Goal: Use online tool/utility: Utilize a website feature to perform a specific function

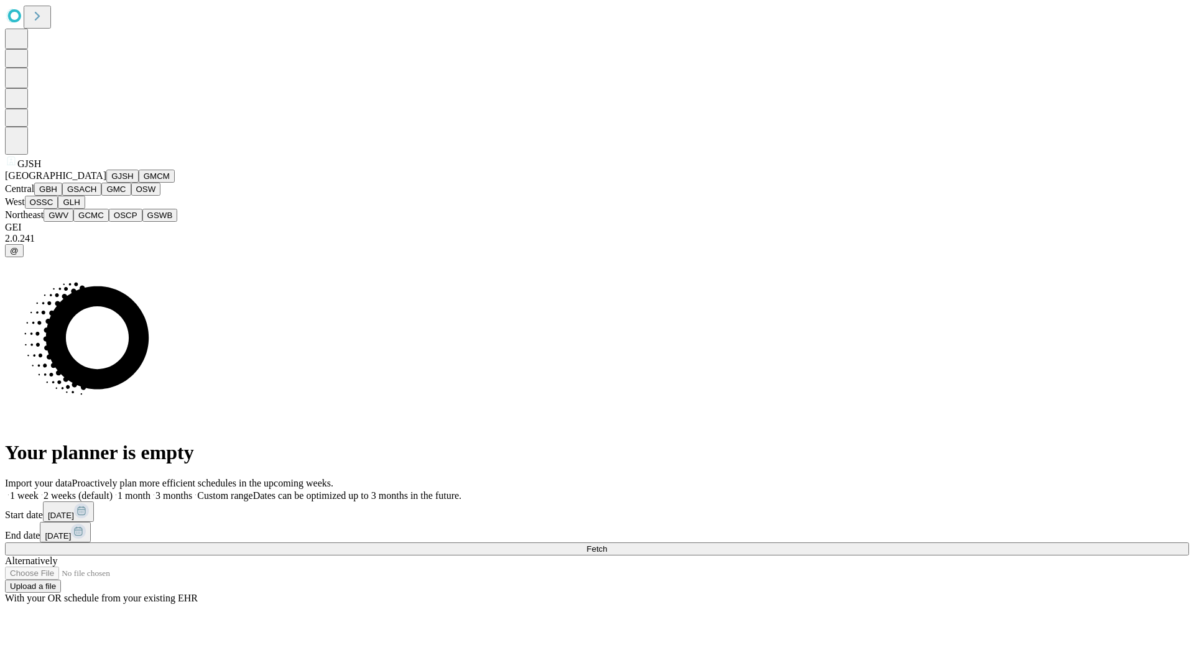
click at [106, 183] on button "GJSH" at bounding box center [122, 176] width 32 height 13
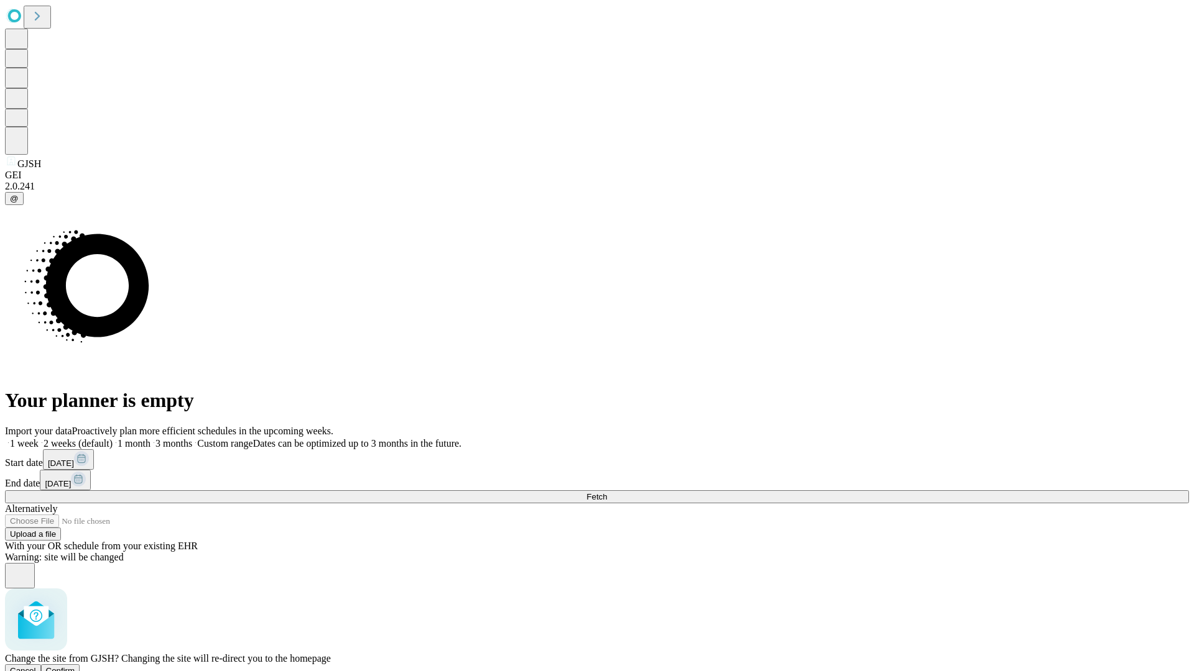
click at [75, 666] on span "Confirm" at bounding box center [60, 670] width 29 height 9
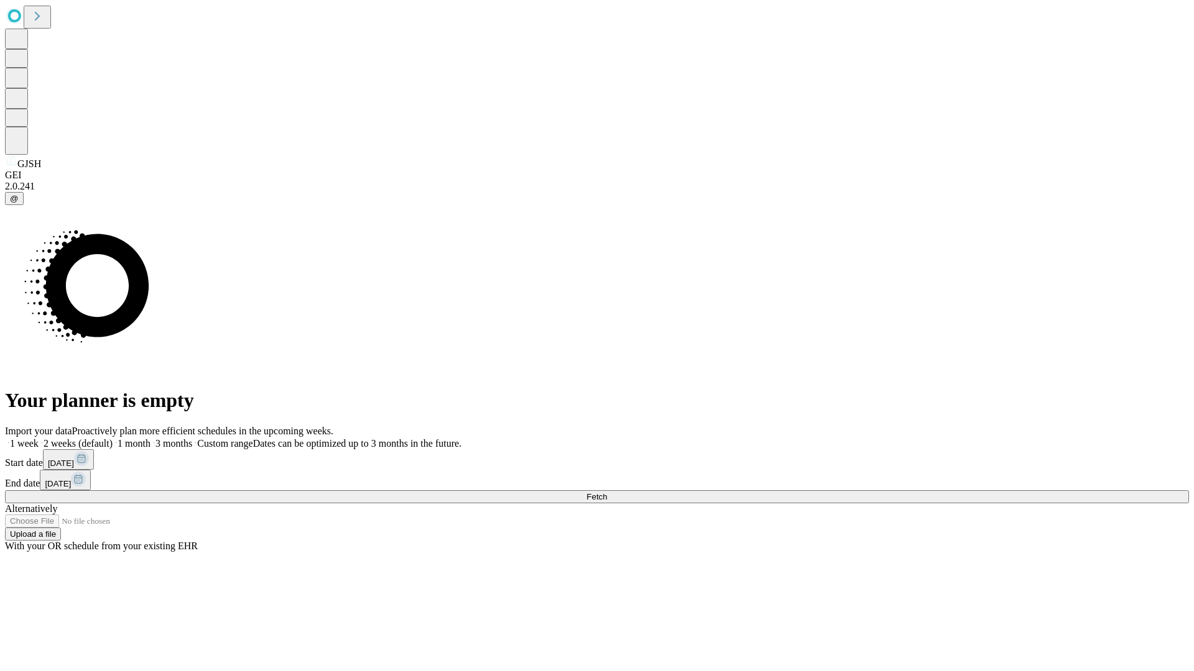
click at [150, 438] on label "1 month" at bounding box center [132, 443] width 38 height 11
click at [607, 492] on span "Fetch" at bounding box center [596, 496] width 21 height 9
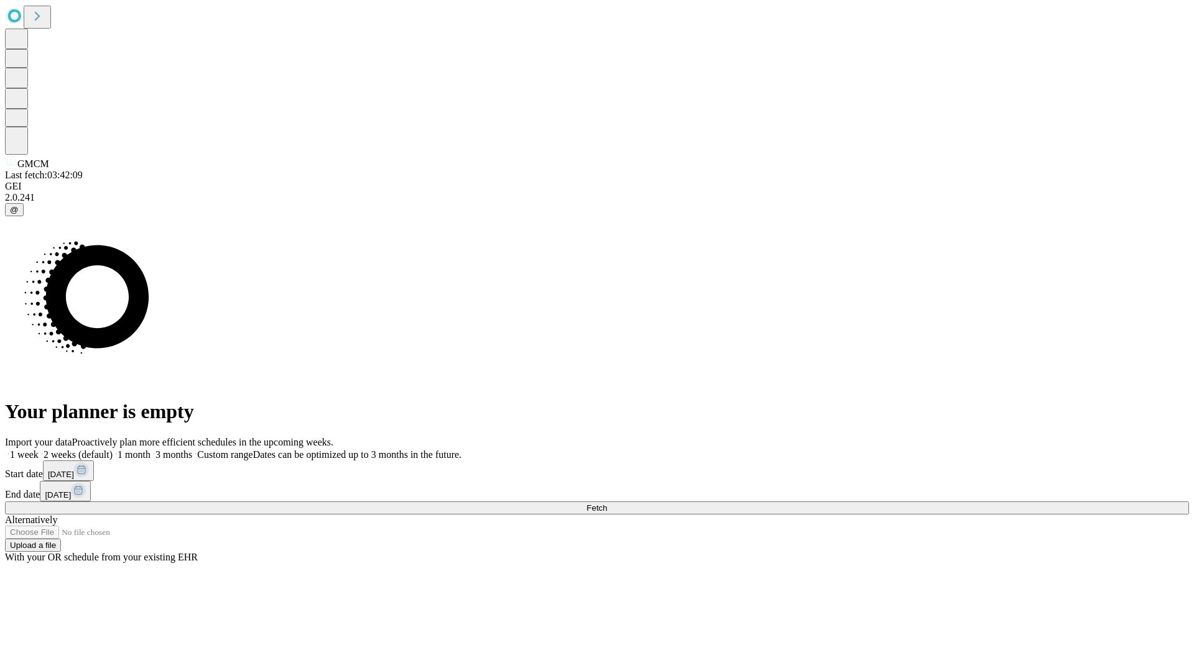
click at [607, 504] on span "Fetch" at bounding box center [596, 508] width 21 height 9
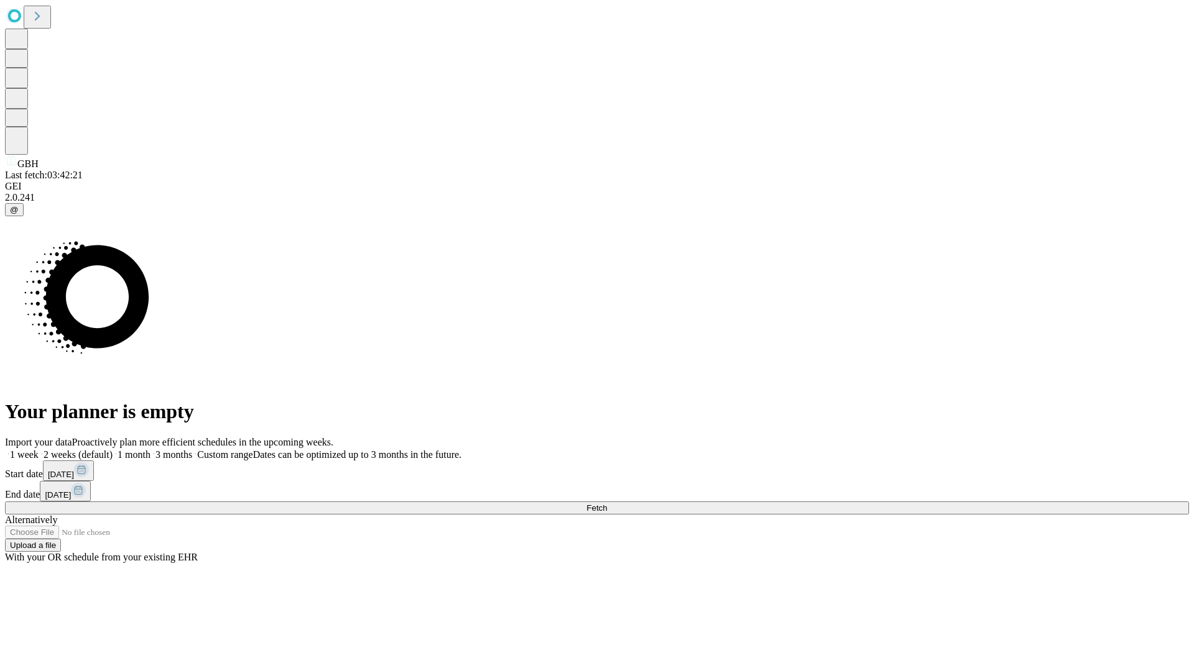
click at [607, 504] on span "Fetch" at bounding box center [596, 508] width 21 height 9
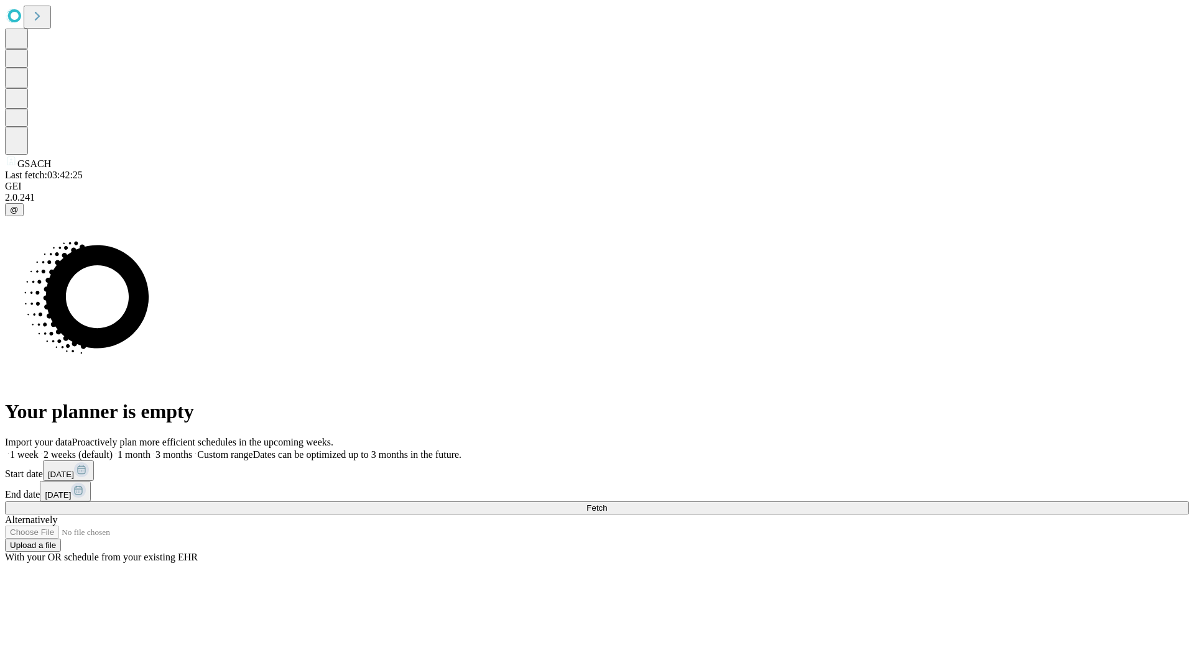
click at [150, 449] on label "1 month" at bounding box center [132, 454] width 38 height 11
click at [607, 504] on span "Fetch" at bounding box center [596, 508] width 21 height 9
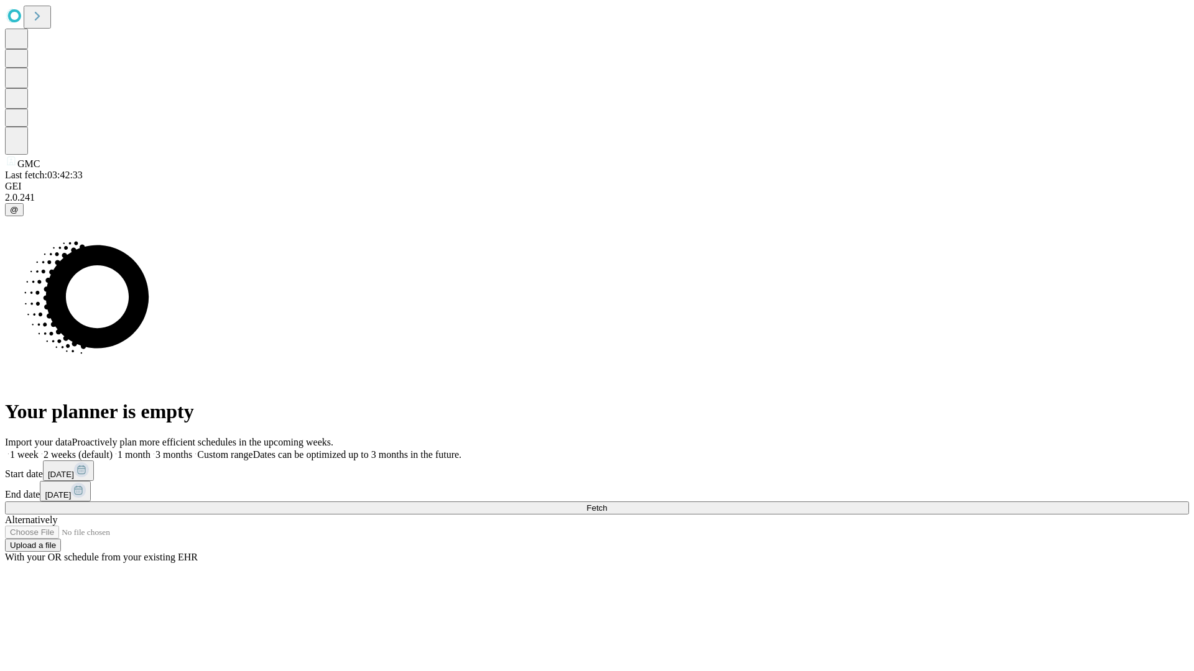
click at [150, 449] on label "1 month" at bounding box center [132, 454] width 38 height 11
click at [607, 504] on span "Fetch" at bounding box center [596, 508] width 21 height 9
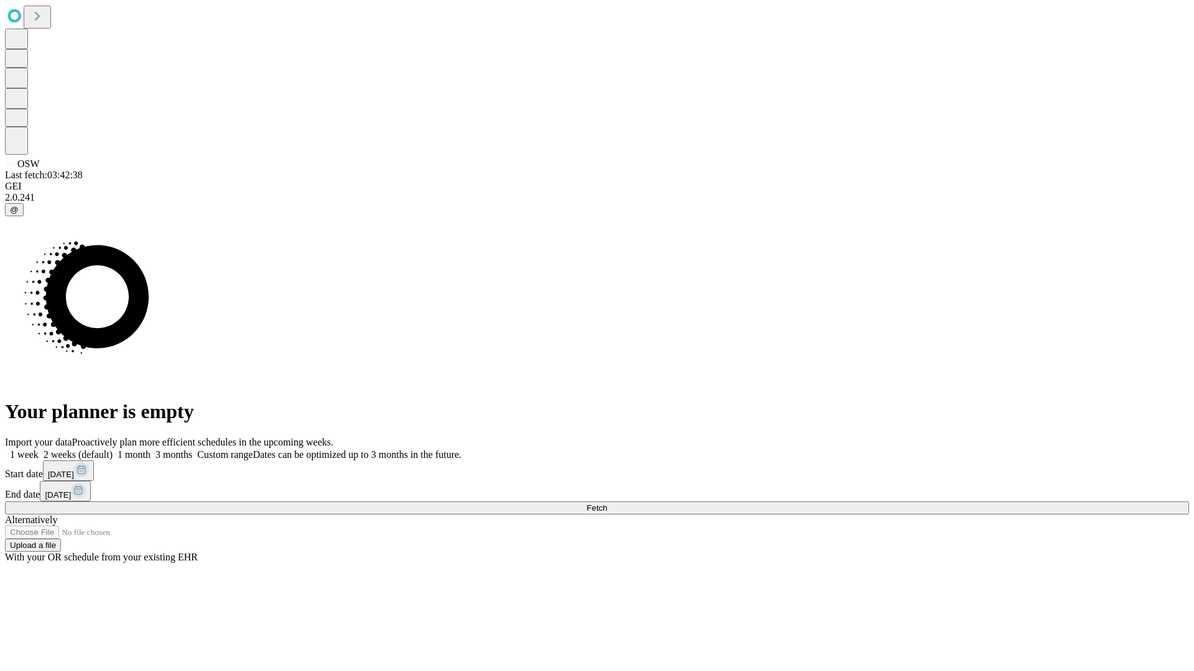
click at [150, 449] on label "1 month" at bounding box center [132, 454] width 38 height 11
click at [607, 504] on span "Fetch" at bounding box center [596, 508] width 21 height 9
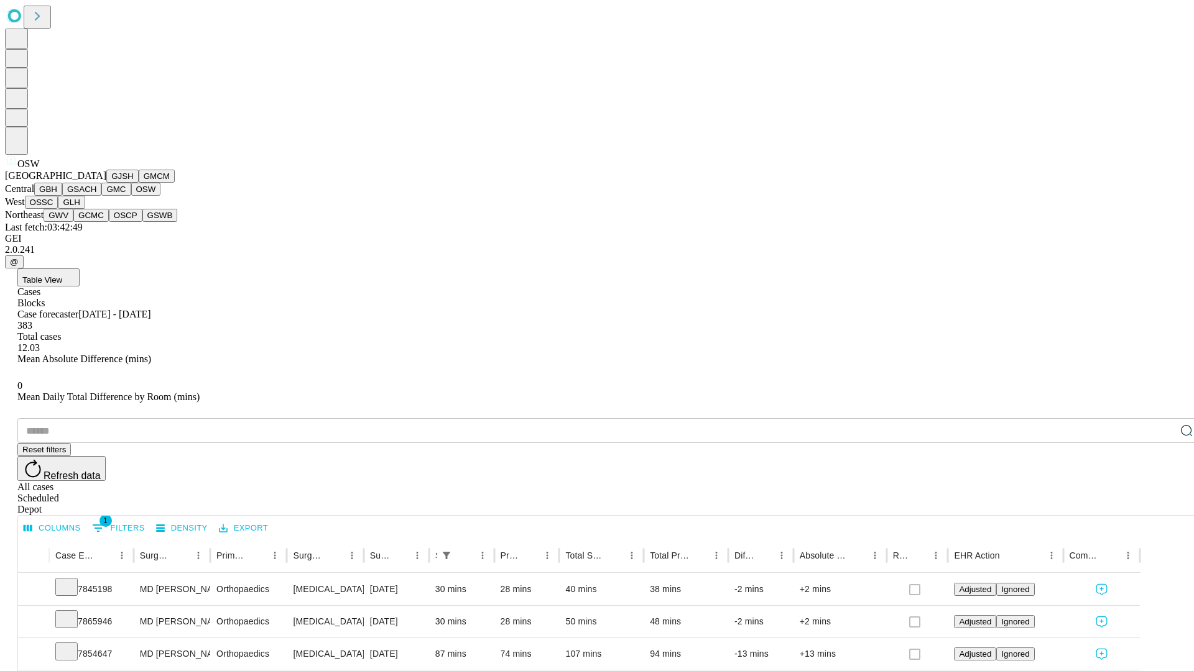
click at [58, 209] on button "OSSC" at bounding box center [42, 202] width 34 height 13
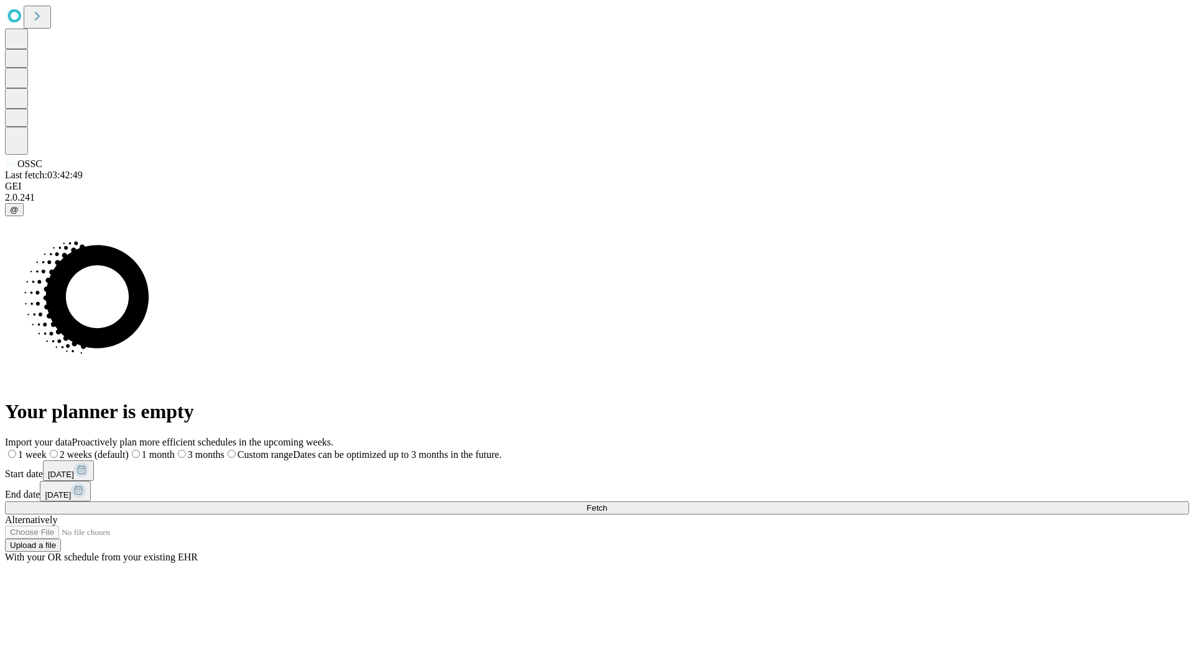
click at [607, 504] on span "Fetch" at bounding box center [596, 508] width 21 height 9
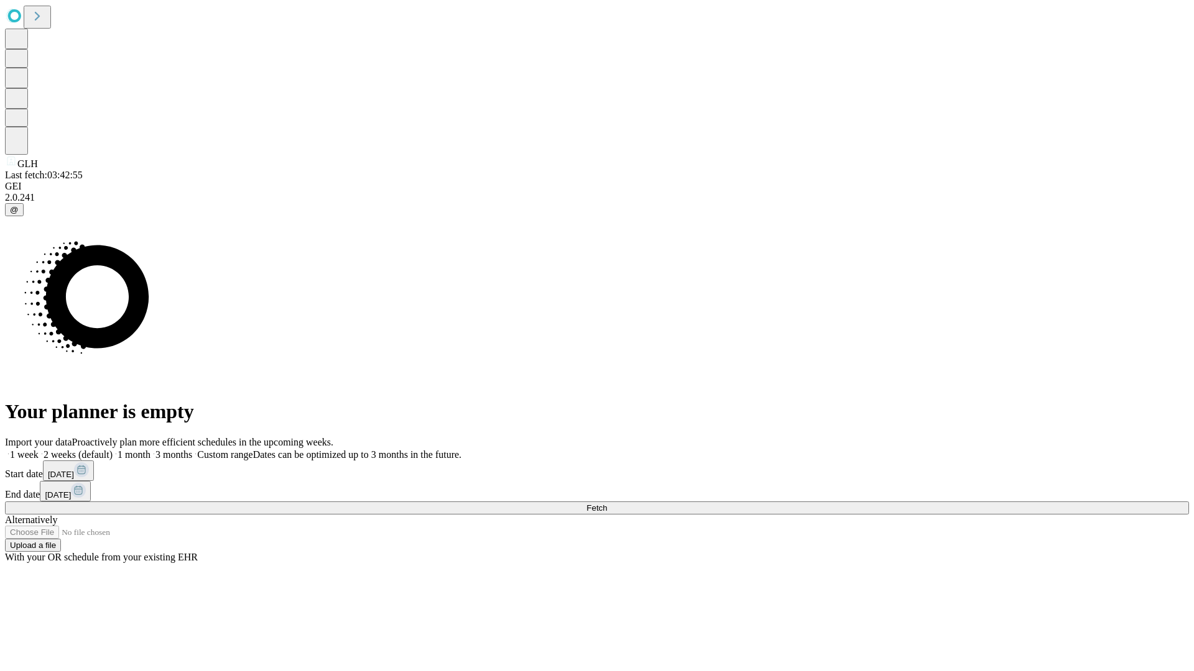
click at [607, 504] on span "Fetch" at bounding box center [596, 508] width 21 height 9
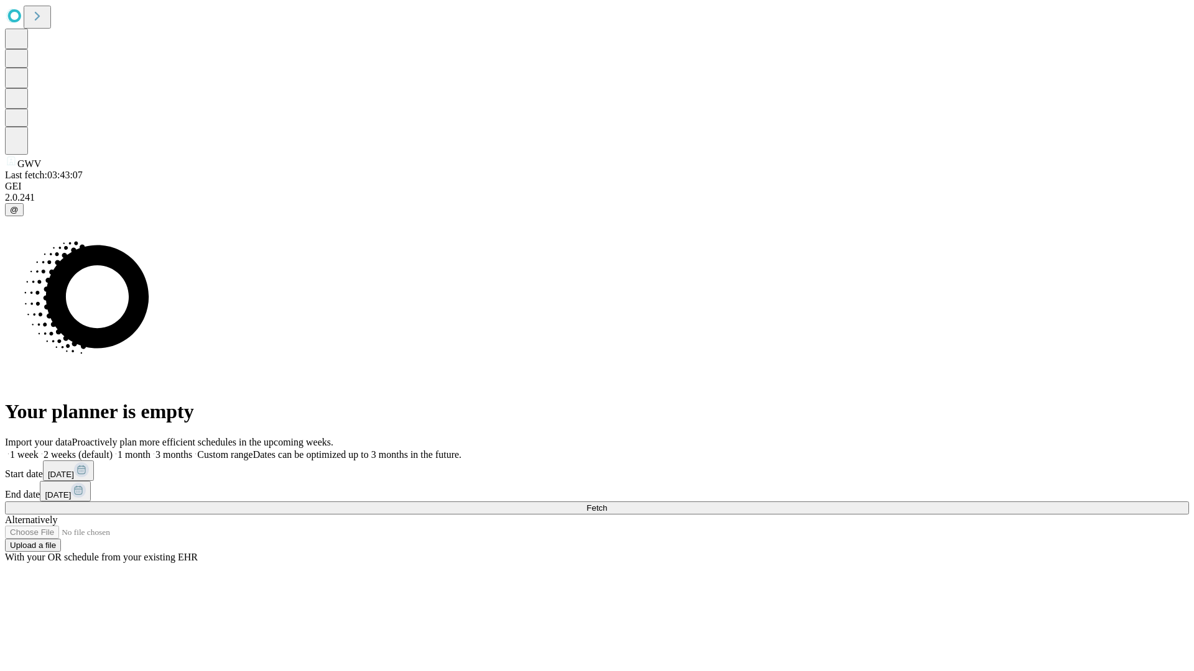
click at [150, 449] on label "1 month" at bounding box center [132, 454] width 38 height 11
click at [607, 504] on span "Fetch" at bounding box center [596, 508] width 21 height 9
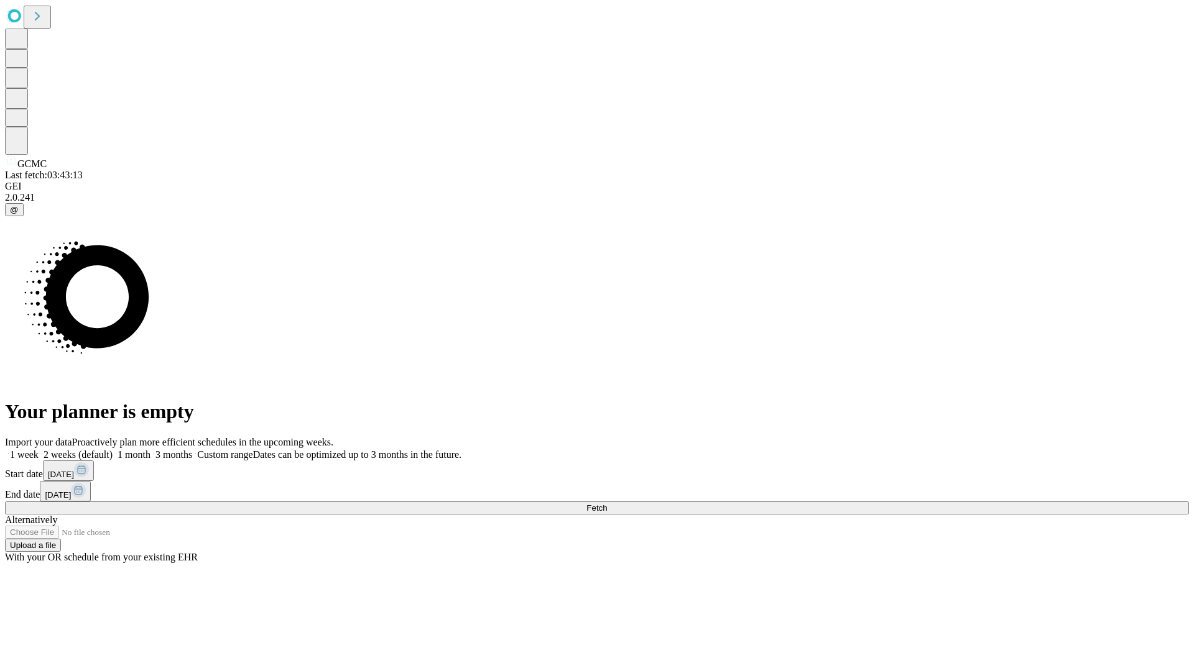
click at [150, 449] on label "1 month" at bounding box center [132, 454] width 38 height 11
click at [607, 504] on span "Fetch" at bounding box center [596, 508] width 21 height 9
click at [150, 449] on label "1 month" at bounding box center [132, 454] width 38 height 11
click at [607, 504] on span "Fetch" at bounding box center [596, 508] width 21 height 9
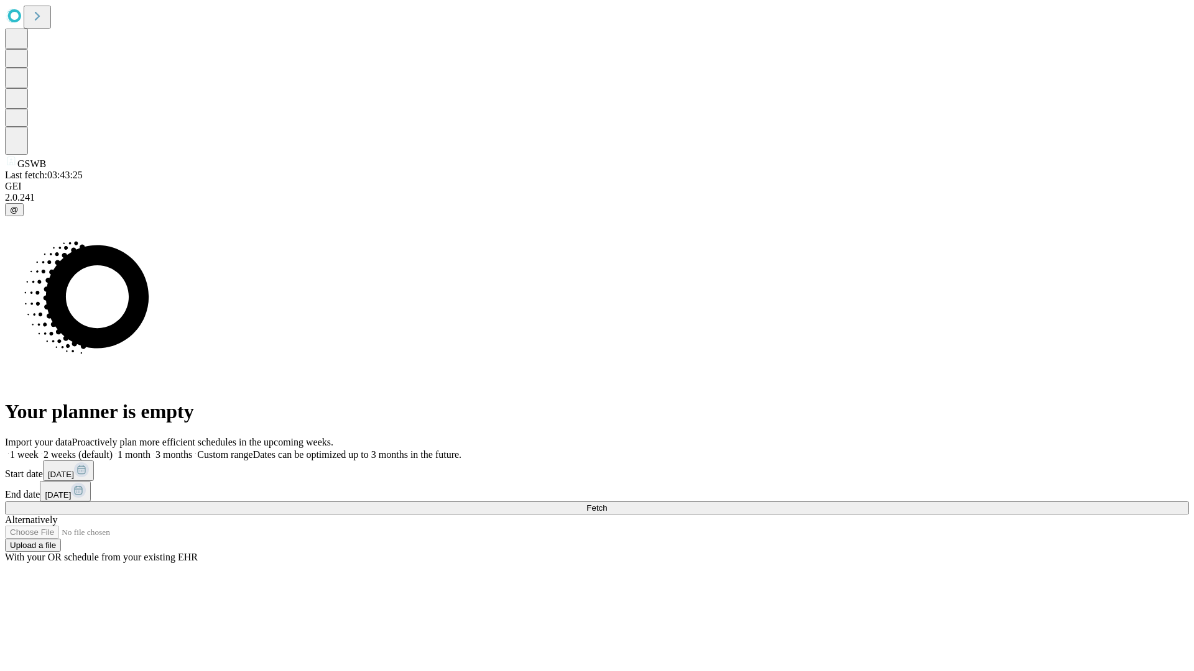
click at [150, 449] on label "1 month" at bounding box center [132, 454] width 38 height 11
click at [607, 504] on span "Fetch" at bounding box center [596, 508] width 21 height 9
